Goal: Transaction & Acquisition: Obtain resource

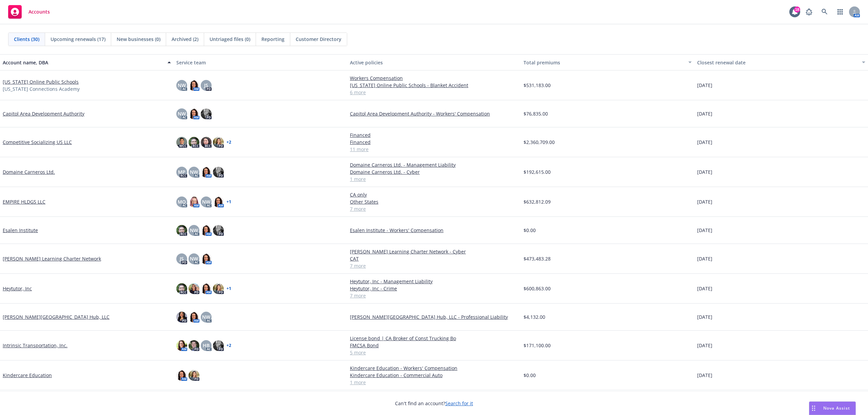
scroll to position [271, 0]
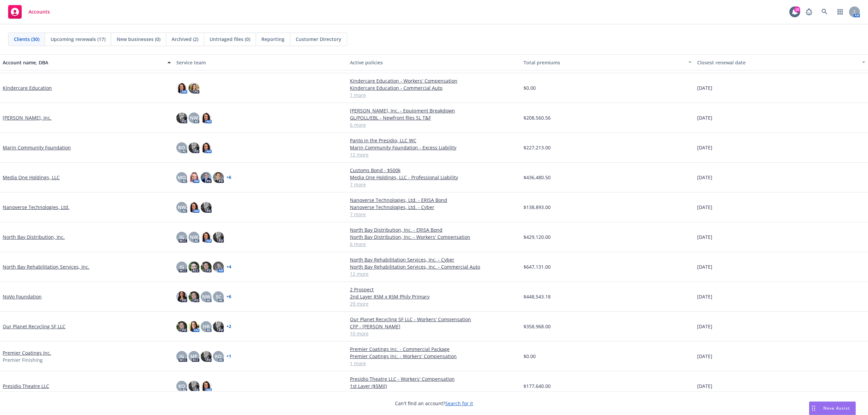
click at [31, 297] on link "NoVo Foundation" at bounding box center [22, 296] width 39 height 7
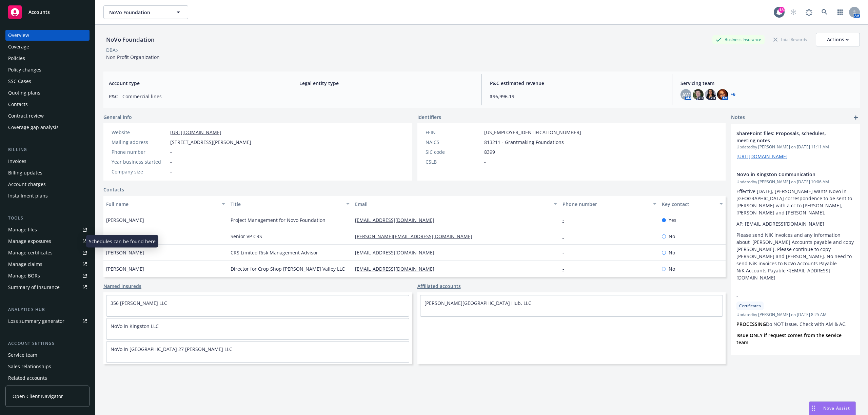
click at [31, 245] on div "Manage exposures" at bounding box center [29, 241] width 43 height 11
click at [18, 63] on div "Policies" at bounding box center [16, 58] width 17 height 11
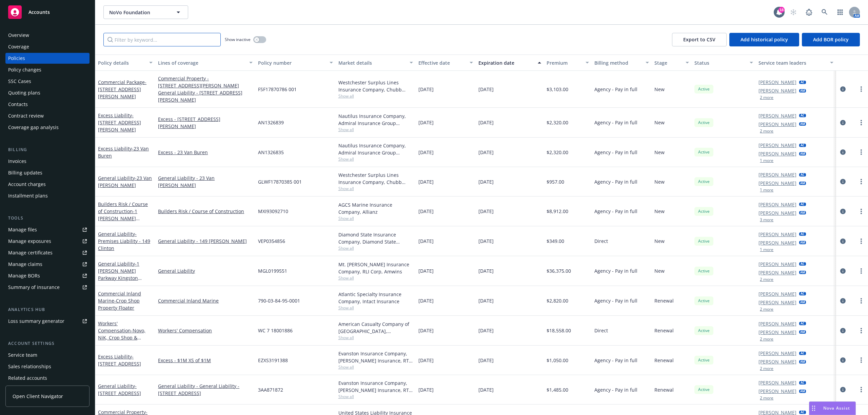
click at [162, 40] on input "Filter by keyword..." at bounding box center [161, 40] width 117 height 14
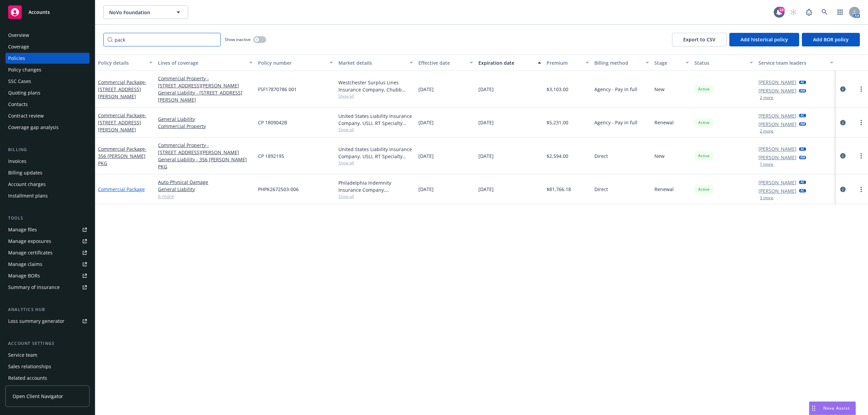
type input "pack"
click at [136, 186] on link "Commercial Package" at bounding box center [121, 189] width 47 height 6
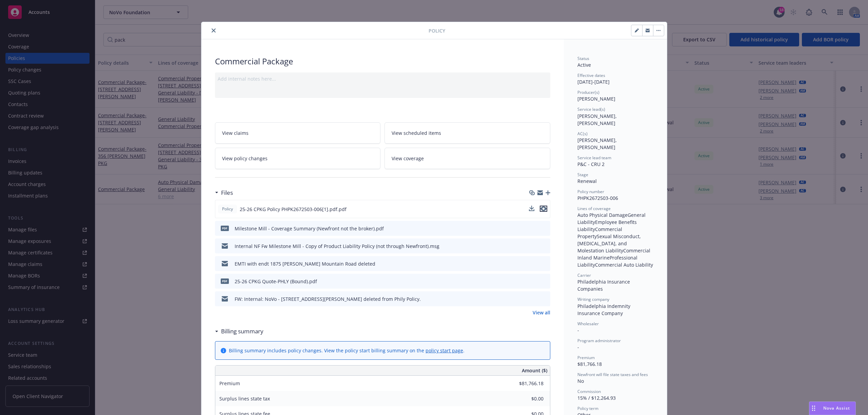
click at [541, 210] on icon "preview file" at bounding box center [544, 209] width 6 height 5
click at [212, 32] on icon "close" at bounding box center [214, 30] width 4 height 4
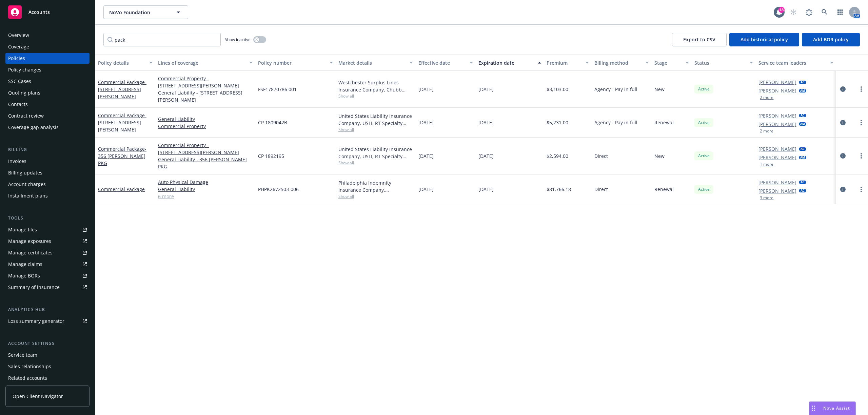
click at [37, 10] on span "Accounts" at bounding box center [38, 11] width 21 height 5
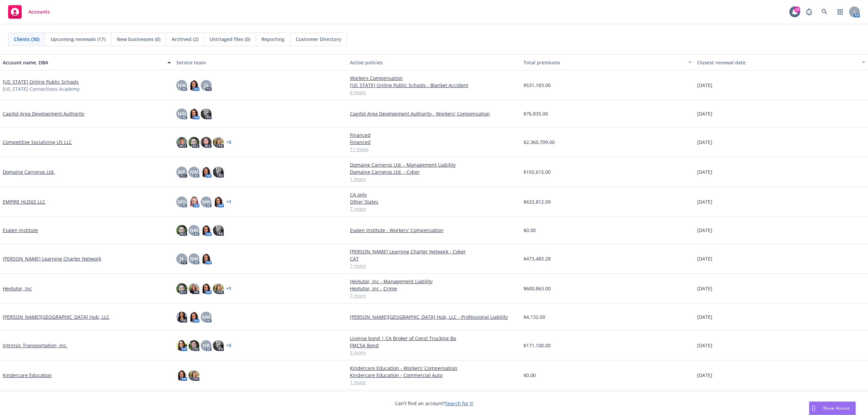
scroll to position [271, 0]
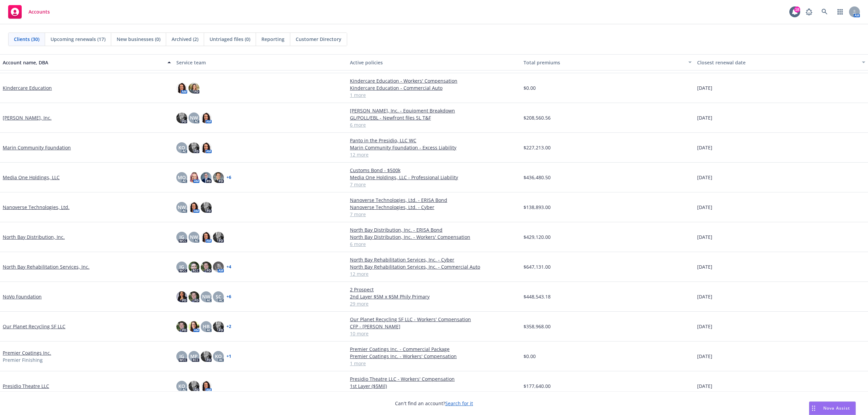
click at [38, 178] on link "Media One Holdings, LLC" at bounding box center [31, 177] width 57 height 7
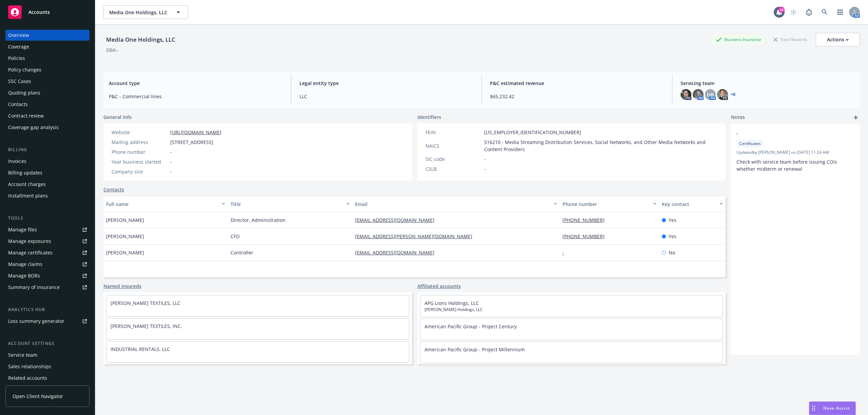
click at [19, 60] on div "Policies" at bounding box center [16, 58] width 17 height 11
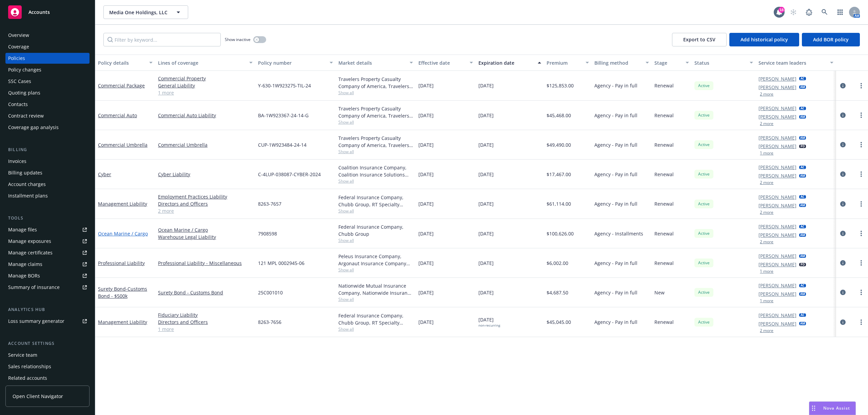
click at [124, 231] on link "Ocean Marine / Cargo" at bounding box center [123, 234] width 50 height 6
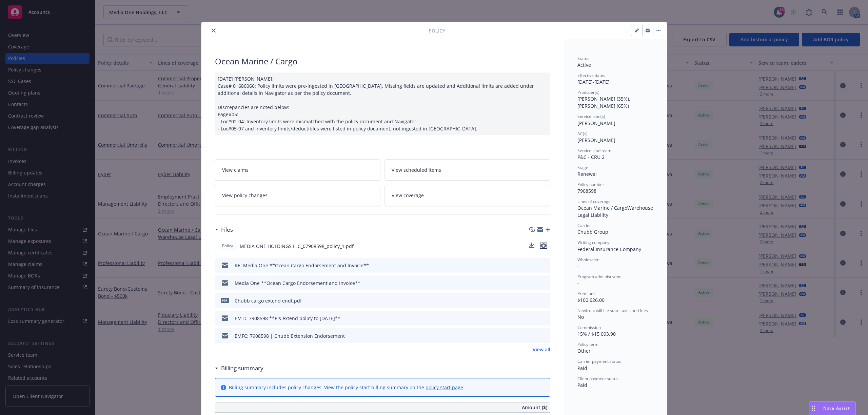
click at [542, 246] on icon "preview file" at bounding box center [544, 245] width 6 height 5
click at [212, 30] on icon "close" at bounding box center [214, 30] width 4 height 4
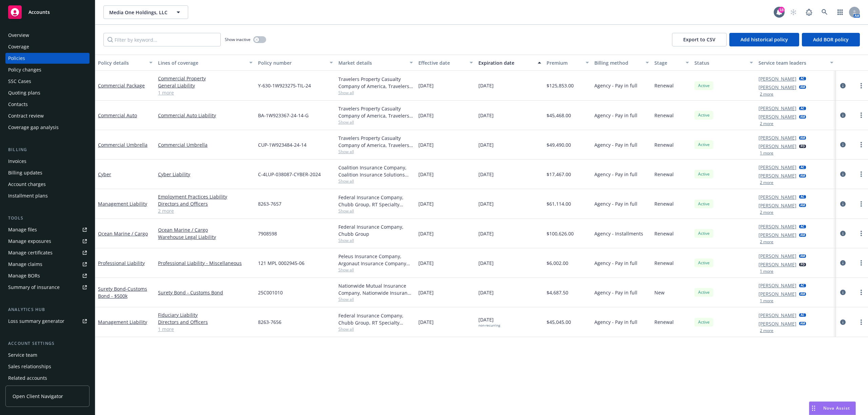
click at [342, 243] on span "Show all" at bounding box center [375, 241] width 75 height 6
click at [44, 13] on span "Accounts" at bounding box center [38, 11] width 21 height 5
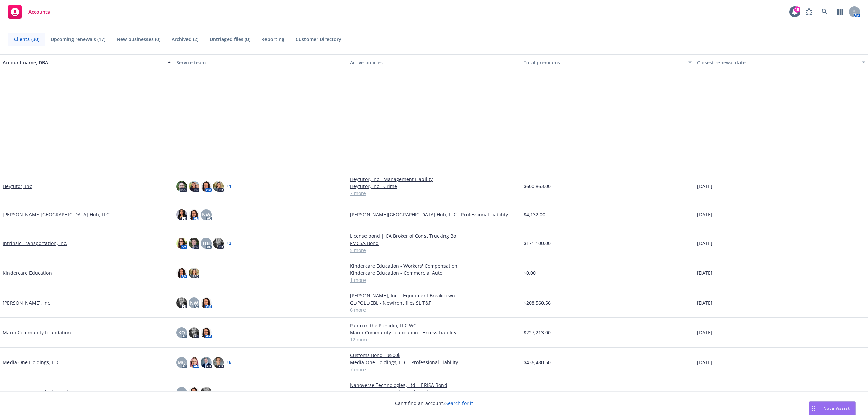
scroll to position [226, 0]
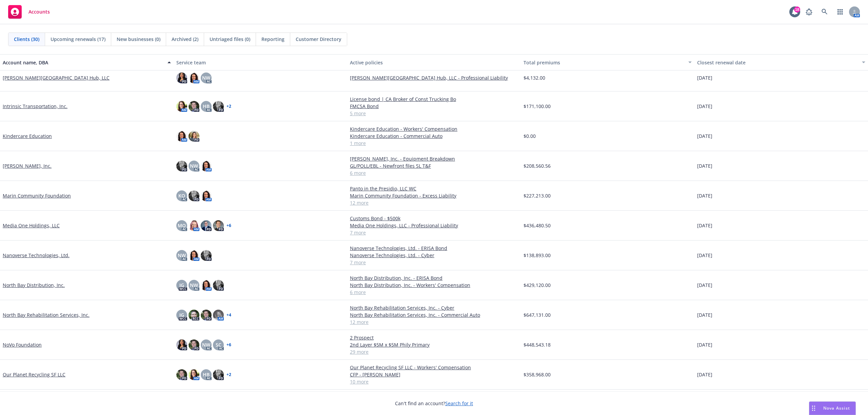
click at [24, 311] on link "NoVo Foundation" at bounding box center [22, 344] width 39 height 7
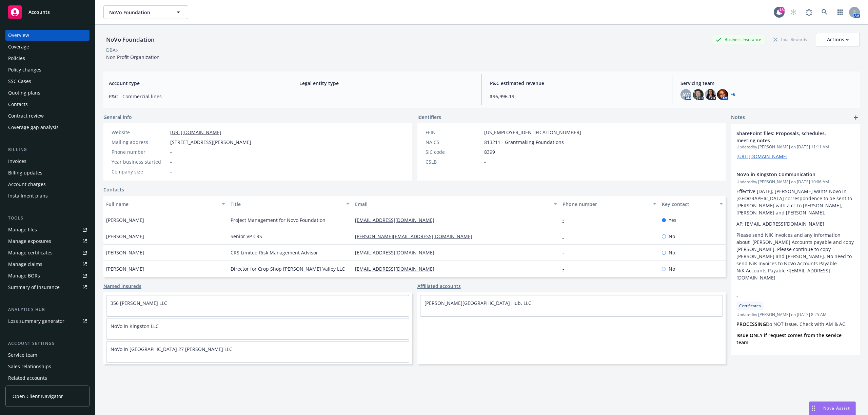
click at [32, 61] on div "Policies" at bounding box center [47, 58] width 79 height 11
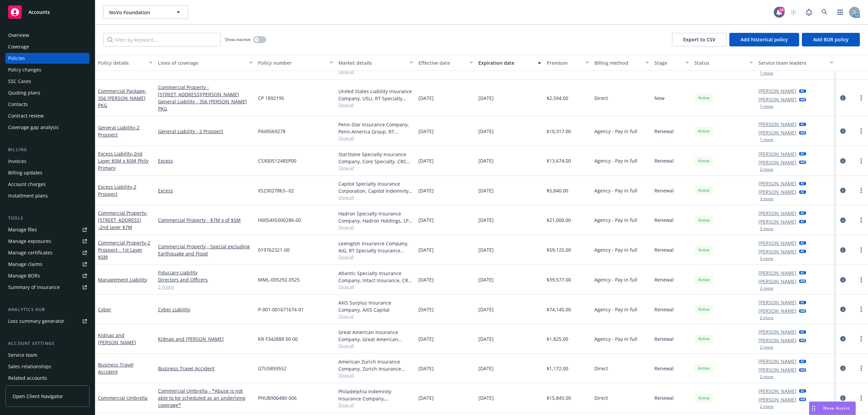
scroll to position [531, 0]
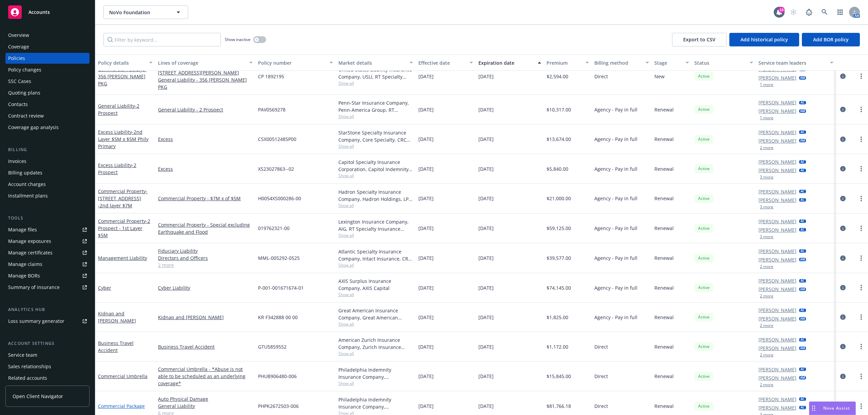
click at [132, 311] on link "Commercial Package" at bounding box center [121, 406] width 47 height 6
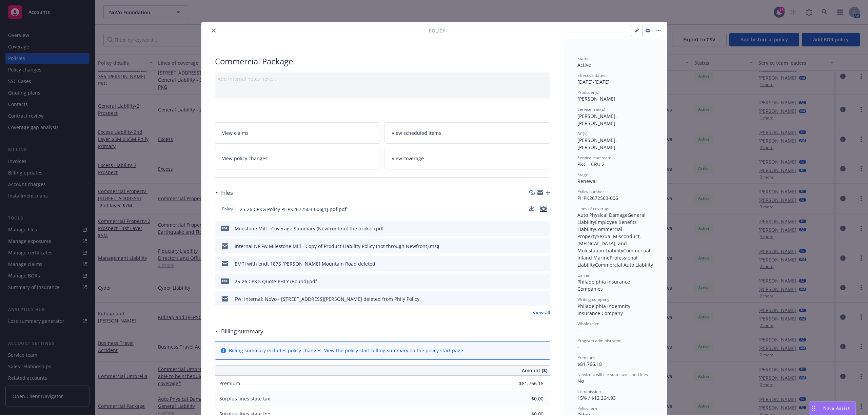
click at [541, 210] on icon "preview file" at bounding box center [544, 209] width 6 height 5
click at [212, 29] on icon "close" at bounding box center [214, 30] width 4 height 4
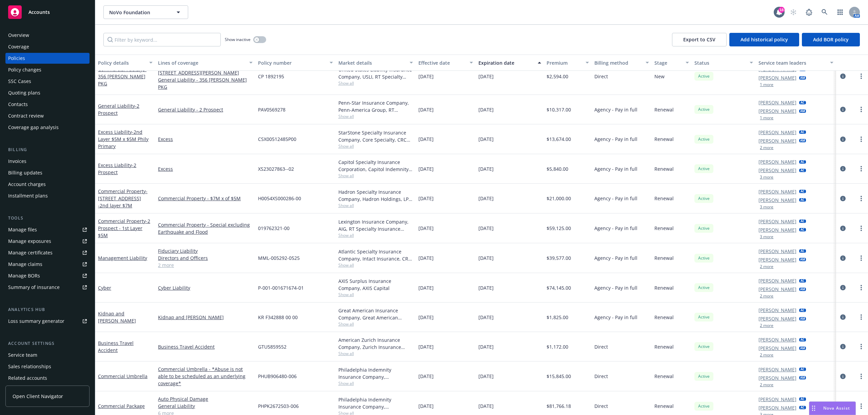
click at [28, 16] on div "Accounts" at bounding box center [47, 12] width 79 height 14
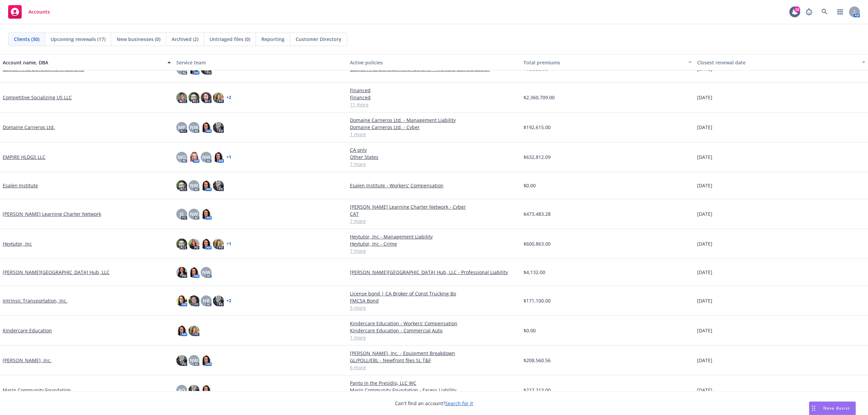
scroll to position [45, 0]
click at [43, 300] on link "Intrinsic Transportation, Inc." at bounding box center [35, 300] width 65 height 7
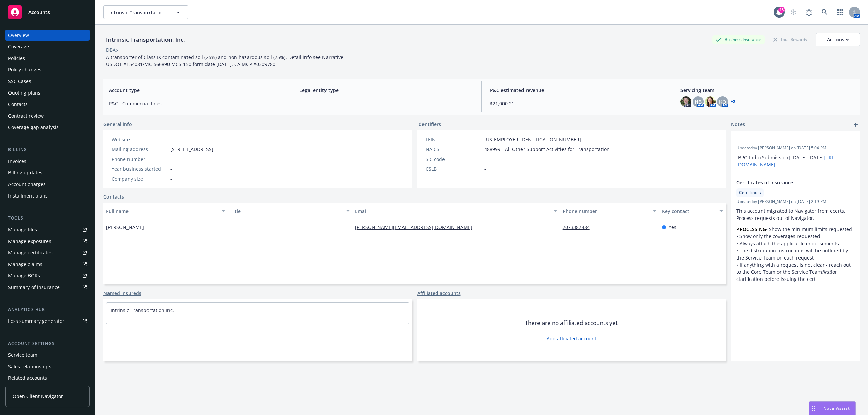
click at [22, 90] on div "Quoting plans" at bounding box center [24, 92] width 32 height 11
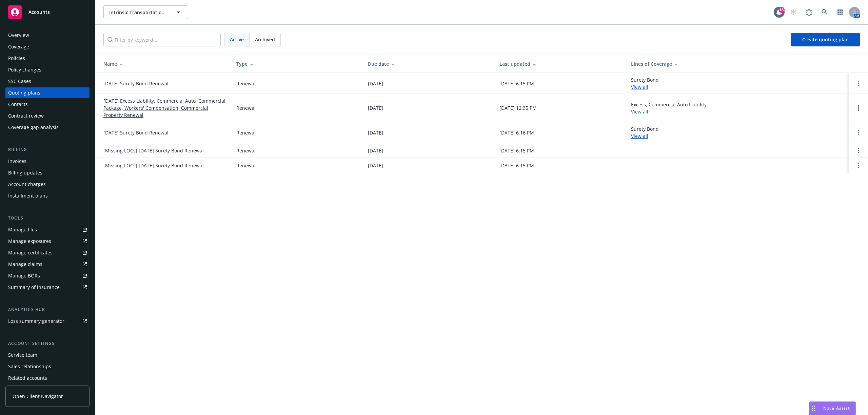
click at [128, 108] on link "[DATE] Excess Liability, Commercial Auto, Commercial Package, Workers' Compensa…" at bounding box center [164, 107] width 122 height 21
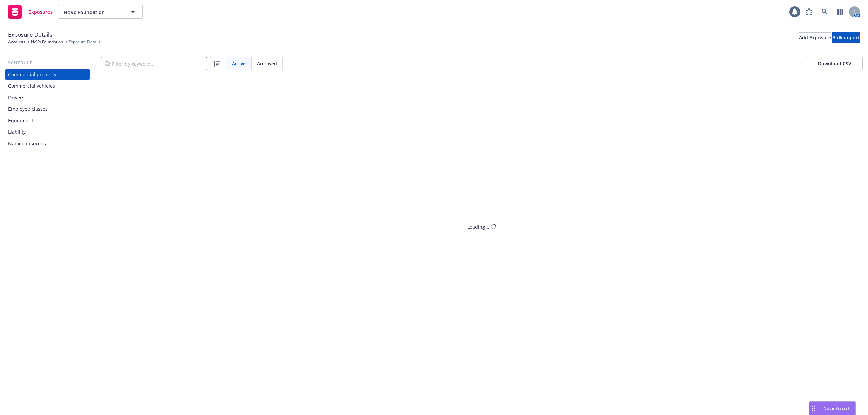
click at [140, 64] on input "Filter by keyword..." at bounding box center [154, 64] width 106 height 14
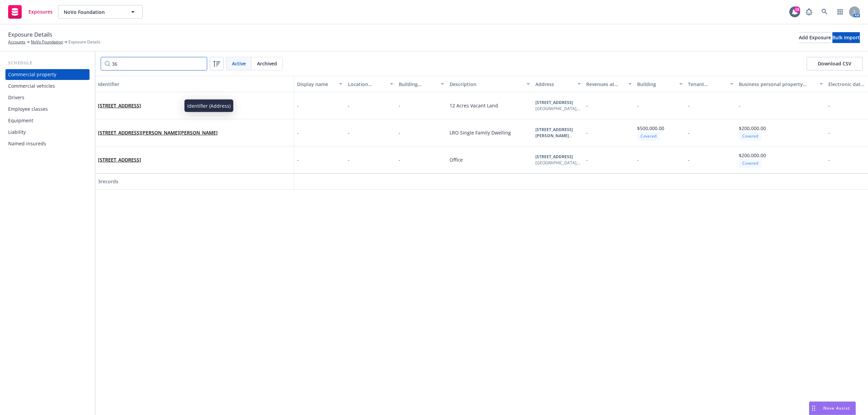
type input "36"
click at [136, 105] on link "36 Sawkill Rd, Ulster, NY, 12401, USA" at bounding box center [119, 105] width 43 height 6
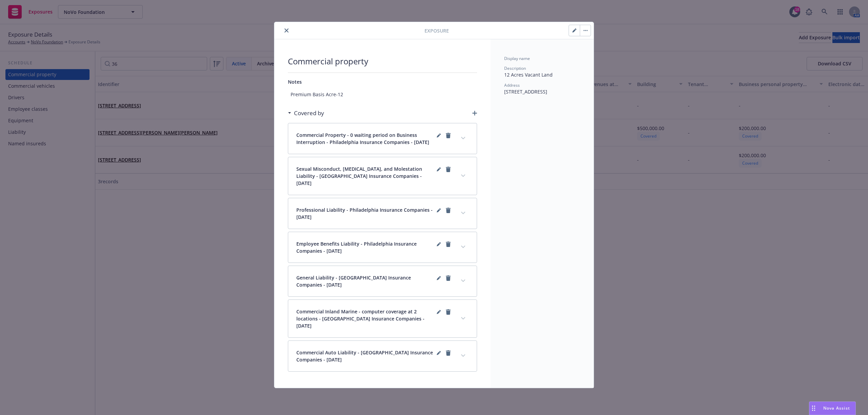
click at [285, 29] on icon "close" at bounding box center [287, 30] width 4 height 4
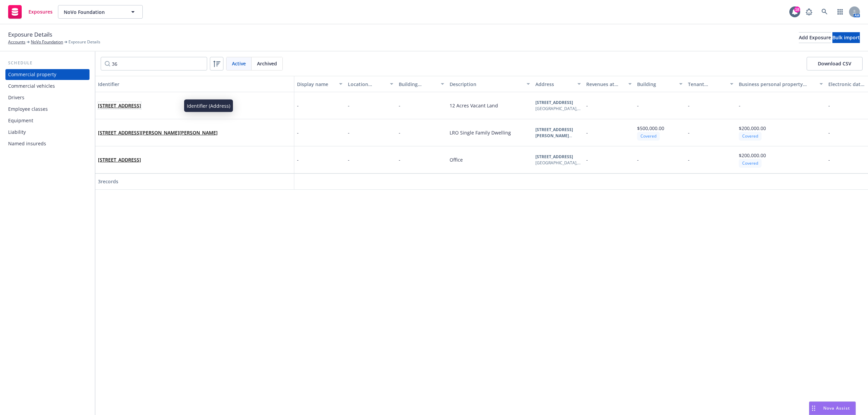
click at [132, 106] on link "36 Sawkill Rd, Ulster, NY, 12401, USA" at bounding box center [119, 105] width 43 height 6
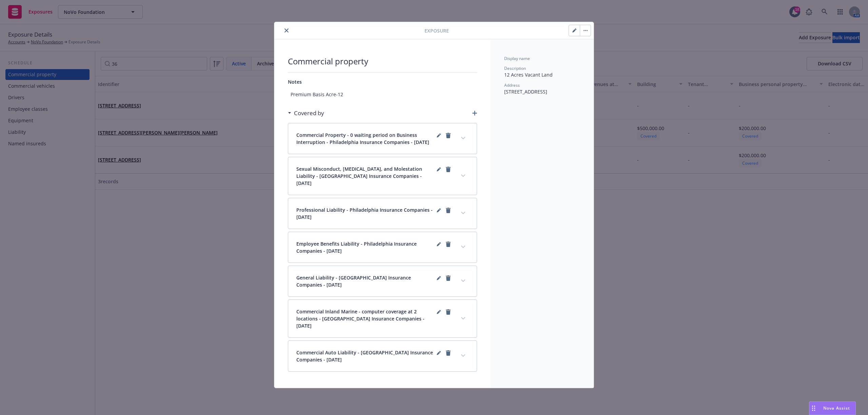
click at [391, 279] on span "General Liability - Philadelphia Insurance Companies - 05/30/2025" at bounding box center [365, 281] width 138 height 14
click at [467, 284] on button "expand content" at bounding box center [463, 281] width 11 height 11
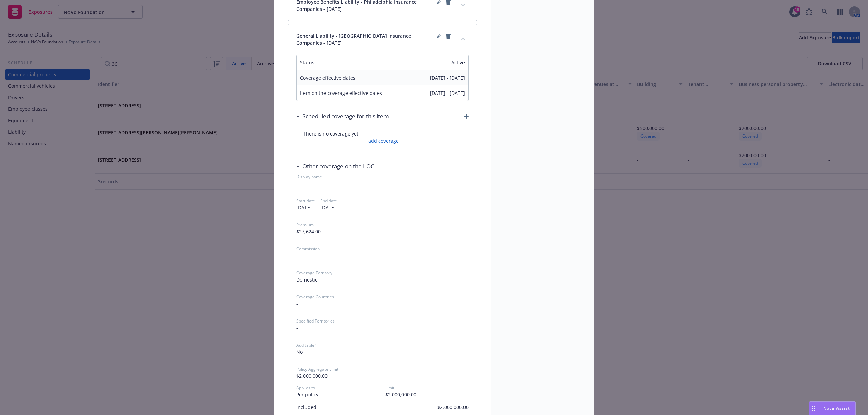
scroll to position [361, 0]
